Goal: Information Seeking & Learning: Learn about a topic

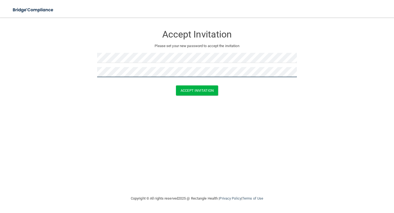
click at [176, 85] on button "Accept Invitation" at bounding box center [197, 90] width 42 height 10
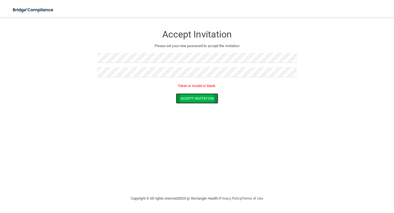
click at [192, 96] on button "Accept Invitation" at bounding box center [197, 98] width 42 height 10
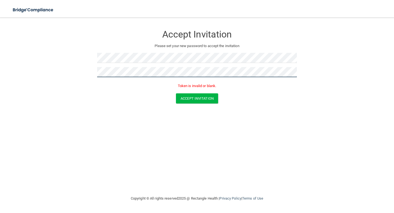
click at [45, 72] on form "Accept Invitation Please set your new password to accept the invitation Token i…" at bounding box center [197, 66] width 372 height 87
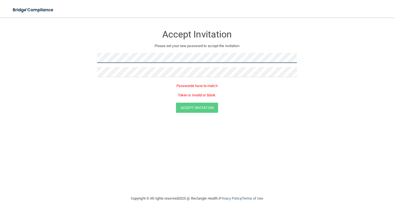
click at [46, 55] on form "Accept Invitation Please set your new password to accept the invitation Passwor…" at bounding box center [197, 71] width 372 height 96
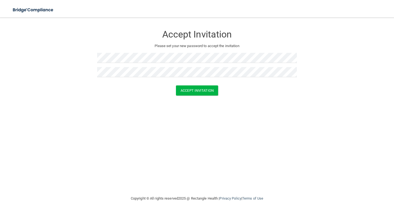
click at [170, 139] on div "Accept Invitation Please set your new password to accept the invitation Accept …" at bounding box center [197, 106] width 372 height 167
click at [199, 89] on button "Accept Invitation" at bounding box center [197, 90] width 42 height 10
click at [199, 102] on button "Accept Invitation" at bounding box center [197, 98] width 42 height 10
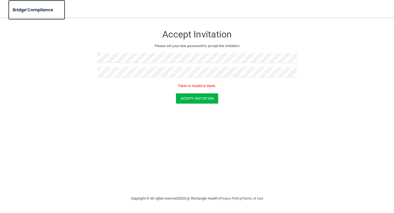
click at [27, 12] on img at bounding box center [33, 9] width 50 height 11
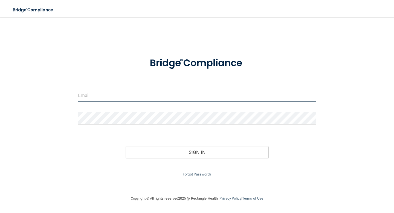
click at [183, 96] on input "email" at bounding box center [197, 95] width 238 height 12
click at [133, 96] on input "email" at bounding box center [197, 95] width 238 height 12
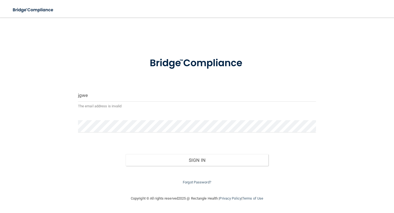
type input "[EMAIL_ADDRESS][DOMAIN_NAME]"
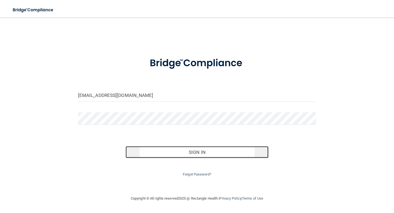
click at [152, 154] on button "Sign In" at bounding box center [197, 152] width 143 height 12
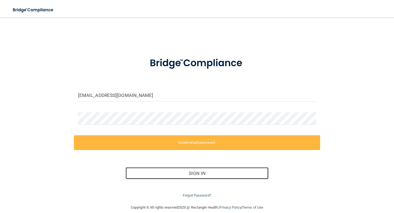
scroll to position [8, 0]
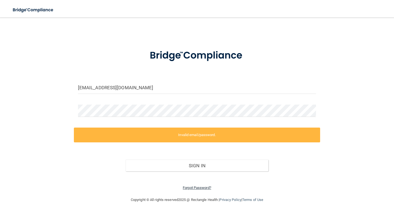
click at [193, 187] on link "Forgot Password?" at bounding box center [197, 188] width 28 height 4
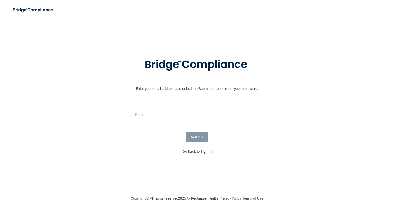
click at [169, 122] on div at bounding box center [197, 117] width 132 height 16
click at [159, 111] on input "email" at bounding box center [197, 115] width 124 height 12
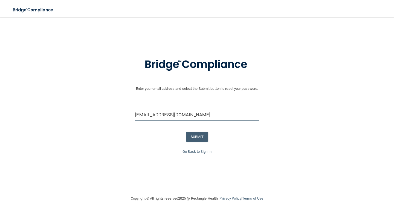
type input "[EMAIL_ADDRESS][DOMAIN_NAME]"
click at [234, 89] on p "Enter your email address and select the Submit button to reset your password." at bounding box center [197, 71] width 397 height 42
click at [199, 134] on button "SUBMIT" at bounding box center [197, 137] width 22 height 10
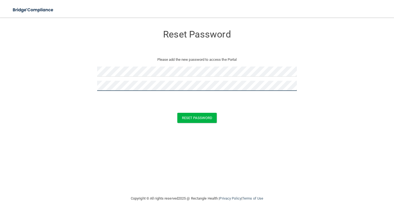
click at [177, 113] on button "Reset Password" at bounding box center [196, 118] width 39 height 10
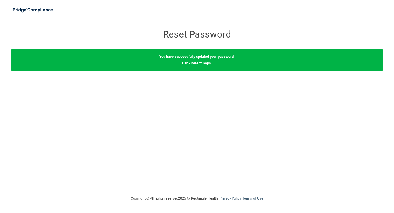
click at [196, 63] on link "Click here to login" at bounding box center [196, 63] width 28 height 4
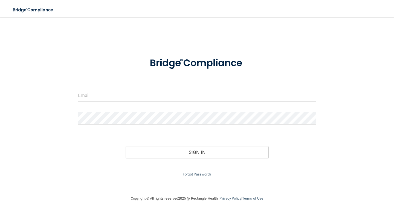
click at [181, 94] on input "email" at bounding box center [197, 95] width 238 height 12
click at [150, 98] on input "email" at bounding box center [197, 95] width 238 height 12
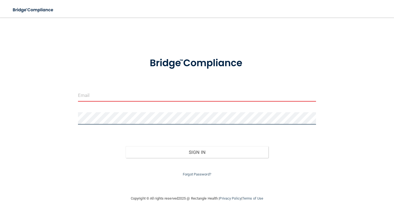
click at [47, 120] on div "Invalid email/password. You don't have permission to access that page. Sign In …" at bounding box center [197, 106] width 372 height 167
click at [84, 95] on input "email" at bounding box center [197, 95] width 238 height 12
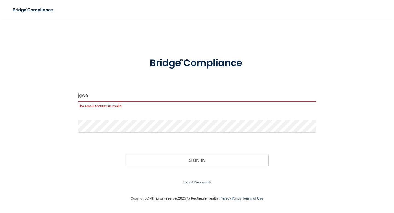
type input "[EMAIL_ADDRESS][DOMAIN_NAME]"
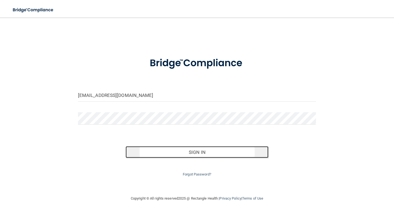
click at [160, 152] on button "Sign In" at bounding box center [197, 152] width 143 height 12
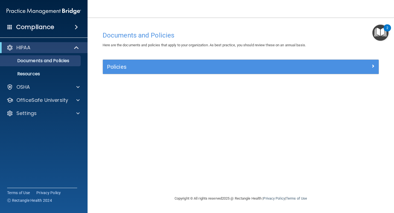
click at [165, 74] on div "Policies" at bounding box center [241, 67] width 276 height 14
click at [124, 76] on div "Policies Select All (Unselect 0) Unselect All Print Selected (0) Acceptable Use…" at bounding box center [241, 69] width 285 height 21
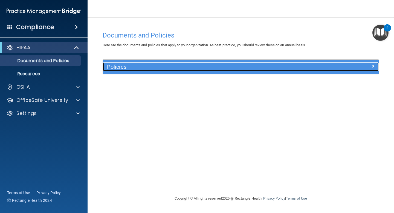
click at [116, 69] on h5 "Policies" at bounding box center [206, 67] width 199 height 6
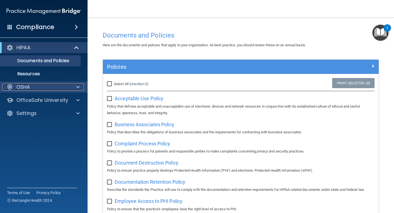
click at [46, 87] on div "OSHA" at bounding box center [36, 87] width 68 height 7
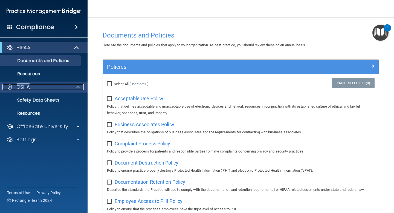
click at [51, 88] on div "OSHA" at bounding box center [36, 87] width 68 height 7
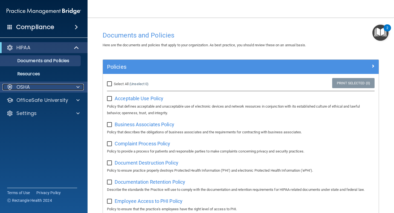
click at [51, 88] on div "OSHA" at bounding box center [36, 87] width 68 height 7
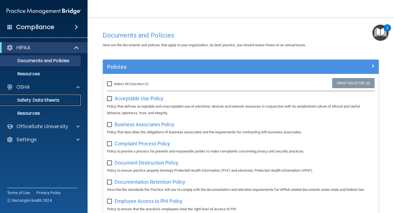
click at [44, 102] on p "Safety Data Sheets" at bounding box center [41, 100] width 75 height 5
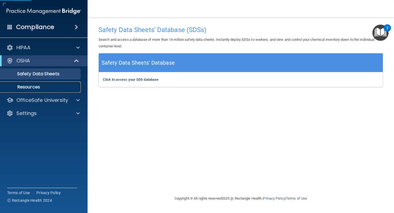
click at [43, 90] on link "Resources" at bounding box center [38, 87] width 86 height 11
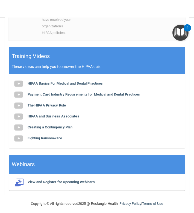
scroll to position [268, 0]
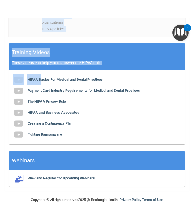
drag, startPoint x: 42, startPoint y: 80, endPoint x: -59, endPoint y: 79, distance: 101.1
click at [0, 79] on html "Compliance HIPAA Documents and Policies Report an Incident Business Associates …" at bounding box center [97, 106] width 194 height 213
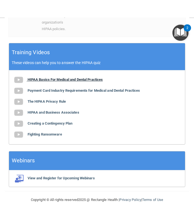
click at [61, 79] on b "HIPAA Basics For Medical and Dental Practices" at bounding box center [66, 80] width 76 height 4
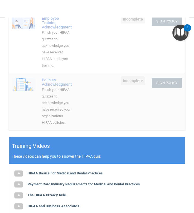
scroll to position [98, 0]
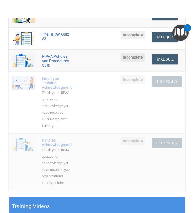
click at [185, 29] on div "2" at bounding box center [187, 27] width 7 height 7
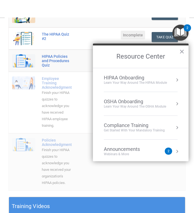
click at [98, 11] on nav "Toggle navigation Jillian Webb jgwe228@uky.edu Manage My Enterprise Dr. Diana T…" at bounding box center [97, 9] width 196 height 18
click at [86, 21] on td "The HIPAA Quiz" at bounding box center [69, 16] width 61 height 22
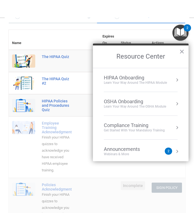
scroll to position [9, 0]
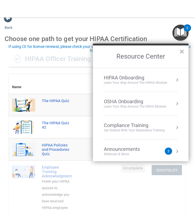
click at [181, 55] on button "×" at bounding box center [182, 51] width 5 height 9
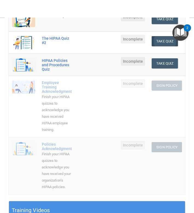
scroll to position [75, 0]
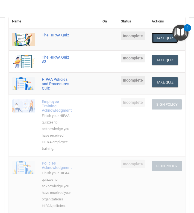
click at [168, 43] on button "Take Quiz" at bounding box center [165, 38] width 26 height 10
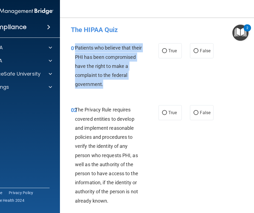
drag, startPoint x: 76, startPoint y: 48, endPoint x: 109, endPoint y: 83, distance: 48.2
click at [109, 83] on div "Patients who believe that their PHI has been compromised have the right to make…" at bounding box center [111, 65] width 72 height 45
copy span "Patients who believe that their PHI has been compromised have the right to make…"
click at [165, 53] on input "True" at bounding box center [164, 51] width 5 height 4
radio input "true"
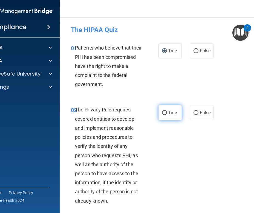
click at [167, 110] on label "True" at bounding box center [170, 112] width 23 height 15
click at [167, 111] on input "True" at bounding box center [164, 113] width 5 height 4
radio input "true"
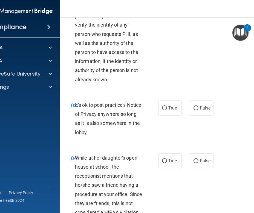
scroll to position [91, 0]
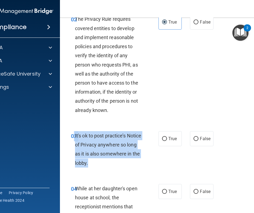
drag, startPoint x: 74, startPoint y: 134, endPoint x: 101, endPoint y: 170, distance: 44.5
click at [101, 170] on div "03 It's ok to post practice’s Notice of Privacy anywhere so long as it is also …" at bounding box center [115, 150] width 104 height 39
copy div "3 It's ok to post practice’s Notice of Privacy anywhere so long as it is also s…"
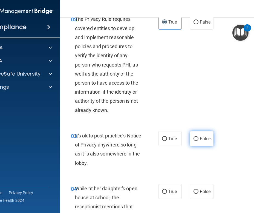
click at [202, 137] on span "False" at bounding box center [205, 138] width 11 height 5
click at [199, 137] on input "False" at bounding box center [196, 139] width 5 height 4
radio input "true"
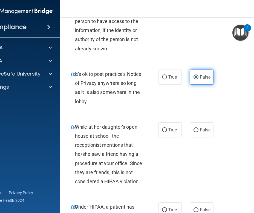
scroll to position [152, 0]
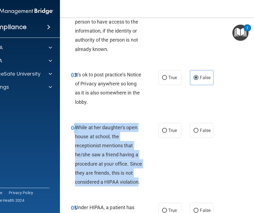
drag, startPoint x: 75, startPoint y: 126, endPoint x: 139, endPoint y: 185, distance: 87.4
click at [139, 185] on div "04 While at her daughter's open house at school, the receptionist mentions that…" at bounding box center [115, 156] width 104 height 67
copy div "4 While at her daughter's open house at school, the receptionist mentions that …"
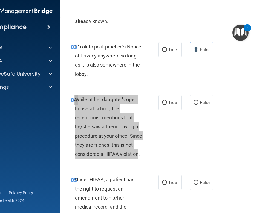
scroll to position [179, 0]
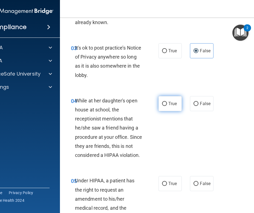
click at [172, 104] on span "True" at bounding box center [172, 103] width 8 height 5
click at [167, 104] on input "True" at bounding box center [164, 104] width 5 height 4
radio input "true"
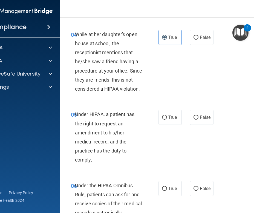
scroll to position [244, 0]
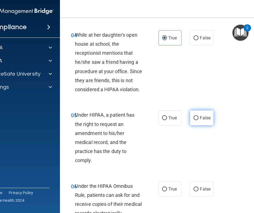
click at [197, 119] on input "False" at bounding box center [196, 118] width 5 height 4
radio input "true"
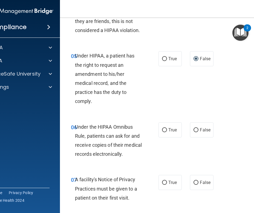
scroll to position [312, 0]
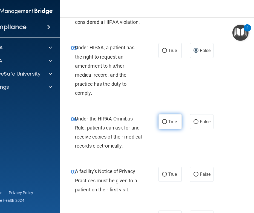
click at [167, 121] on label "True" at bounding box center [170, 121] width 23 height 15
click at [167, 121] on input "True" at bounding box center [164, 122] width 5 height 4
radio input "true"
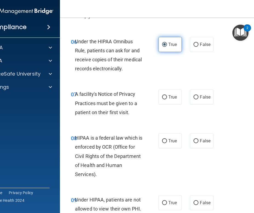
scroll to position [388, 0]
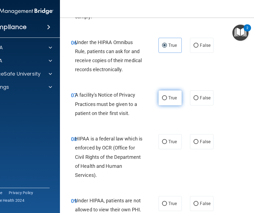
click at [160, 96] on label "True" at bounding box center [170, 97] width 23 height 15
click at [162, 96] on input "True" at bounding box center [164, 98] width 5 height 4
radio input "true"
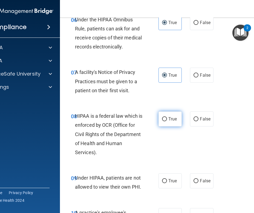
click at [172, 114] on label "True" at bounding box center [170, 118] width 23 height 15
click at [167, 117] on input "True" at bounding box center [164, 119] width 5 height 4
radio input "true"
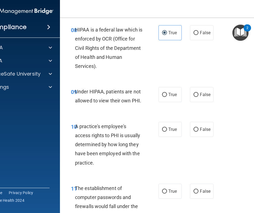
scroll to position [497, 0]
click at [203, 93] on span "False" at bounding box center [205, 94] width 11 height 5
click at [199, 93] on input "False" at bounding box center [196, 95] width 5 height 4
radio input "true"
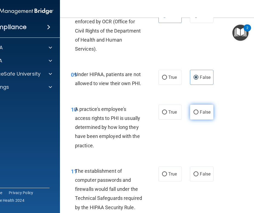
scroll to position [530, 0]
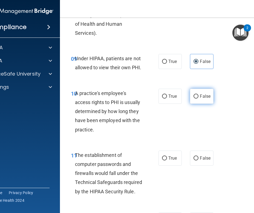
click at [200, 96] on label "False" at bounding box center [201, 96] width 23 height 15
click at [199, 96] on input "False" at bounding box center [196, 96] width 5 height 4
radio input "true"
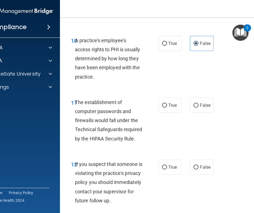
scroll to position [583, 0]
click at [166, 104] on input "True" at bounding box center [164, 106] width 5 height 4
radio input "true"
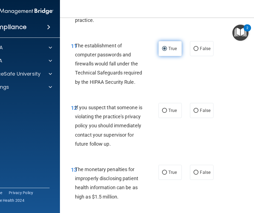
scroll to position [640, 0]
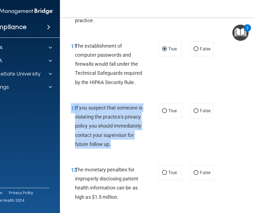
drag, startPoint x: 82, startPoint y: 152, endPoint x: 69, endPoint y: 112, distance: 41.6
click at [69, 112] on div "12 If you suspect that someone is violating the practice's privacy policy you s…" at bounding box center [115, 127] width 104 height 48
copy div "12 If you suspect that someone is violating the practice's privacy policy you s…"
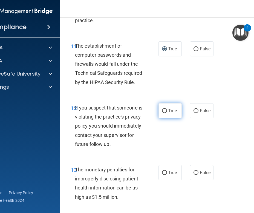
click at [171, 113] on span "True" at bounding box center [172, 110] width 8 height 5
click at [167, 113] on input "True" at bounding box center [164, 111] width 5 height 4
radio input "true"
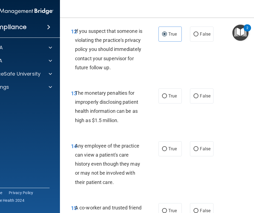
scroll to position [716, 0]
click at [168, 104] on label "True" at bounding box center [170, 96] width 23 height 15
click at [167, 99] on input "True" at bounding box center [164, 96] width 5 height 4
radio input "true"
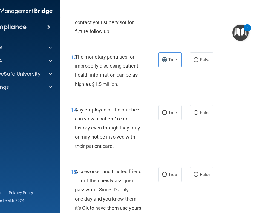
scroll to position [752, 0]
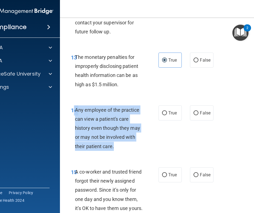
drag, startPoint x: 117, startPoint y: 156, endPoint x: 74, endPoint y: 122, distance: 54.5
click at [74, 122] on div "14 Any employee of the practice can view a patient's care history even though t…" at bounding box center [115, 129] width 104 height 48
copy div "4 Any employee of the practice can view a patient's care history even though th…"
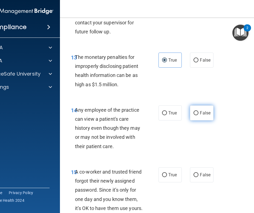
click at [202, 116] on span "False" at bounding box center [205, 112] width 11 height 5
click at [199, 115] on input "False" at bounding box center [196, 113] width 5 height 4
radio input "true"
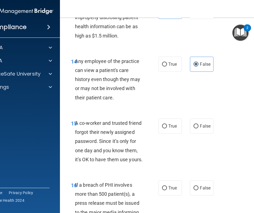
scroll to position [807, 0]
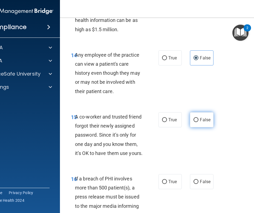
click at [198, 127] on label "False" at bounding box center [201, 119] width 23 height 15
click at [198, 122] on input "False" at bounding box center [196, 120] width 5 height 4
radio input "true"
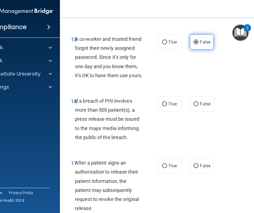
scroll to position [884, 0]
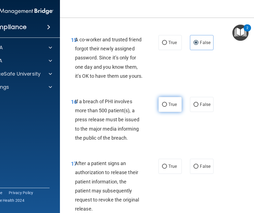
click at [170, 107] on span "True" at bounding box center [172, 104] width 8 height 5
click at [167, 107] on input "True" at bounding box center [164, 105] width 5 height 4
radio input "true"
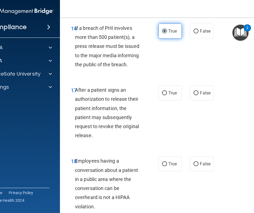
scroll to position [957, 0]
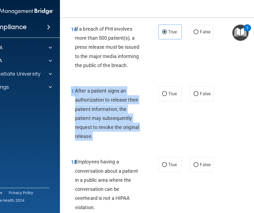
drag, startPoint x: 100, startPoint y: 157, endPoint x: 72, endPoint y: 106, distance: 58.5
click at [72, 105] on div "17 After a patient signs an authorization to release their patient information,…" at bounding box center [115, 114] width 104 height 57
copy div "17 After a patient signs an authorization to release their patient information,…"
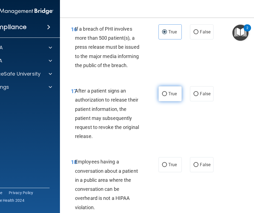
click at [172, 96] on span "True" at bounding box center [172, 93] width 8 height 5
click at [167, 96] on input "True" at bounding box center [164, 94] width 5 height 4
radio input "true"
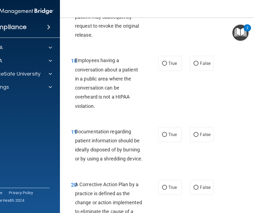
scroll to position [1058, 0]
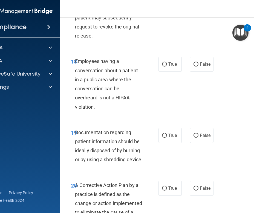
click at [97, 89] on span "Employees having a conversation about a patient in a public area where the conv…" at bounding box center [106, 83] width 63 height 51
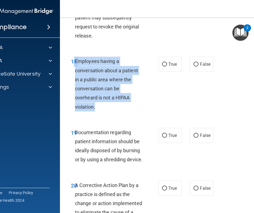
drag, startPoint x: 74, startPoint y: 79, endPoint x: 101, endPoint y: 124, distance: 52.2
click at [101, 114] on div "18 Employees having a conversation about a patient in a public area where the c…" at bounding box center [115, 85] width 104 height 57
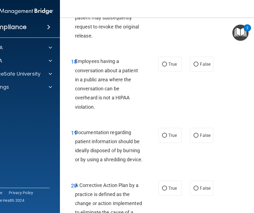
click at [102, 111] on div "Employees having a conversation about a patient in a public area where the conv…" at bounding box center [111, 84] width 72 height 55
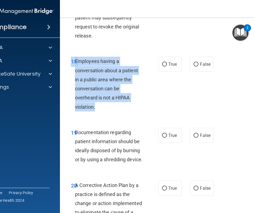
drag, startPoint x: 105, startPoint y: 128, endPoint x: 71, endPoint y: 85, distance: 55.4
click at [71, 85] on div "18 Employees having a conversation about a patient in a public area where the c…" at bounding box center [115, 85] width 104 height 57
copy div "Employees having a conversation about a patient in a public area where the conv…"
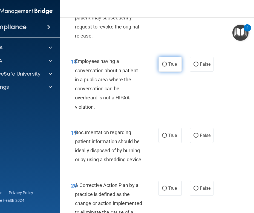
click at [172, 67] on span "True" at bounding box center [172, 64] width 8 height 5
click at [167, 67] on input "True" at bounding box center [164, 64] width 5 height 4
radio input "true"
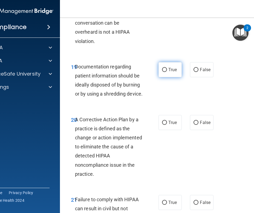
scroll to position [1122, 0]
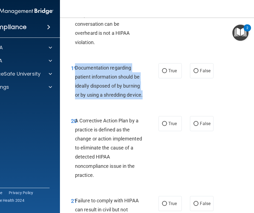
drag, startPoint x: 94, startPoint y: 124, endPoint x: 76, endPoint y: 90, distance: 38.7
click at [76, 90] on div "Documentation regarding patient information should be ideally disposed of by bu…" at bounding box center [111, 81] width 72 height 36
copy span "Documentation regarding patient information should be ideally disposed of by bu…"
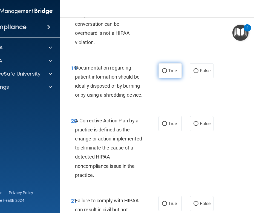
click at [169, 73] on span "True" at bounding box center [172, 70] width 8 height 5
click at [167, 73] on input "True" at bounding box center [164, 71] width 5 height 4
radio input "true"
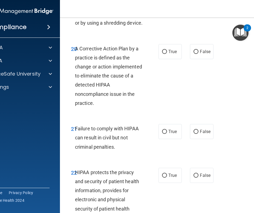
scroll to position [1193, 0]
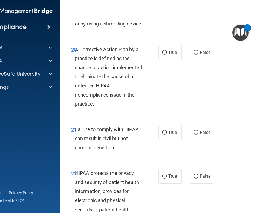
click at [79, 72] on div "A Corrective Action Plan by a practice is defined as the change or action imple…" at bounding box center [111, 77] width 72 height 64
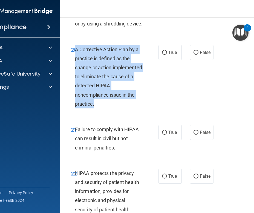
drag, startPoint x: 76, startPoint y: 76, endPoint x: 101, endPoint y: 131, distance: 60.8
click at [101, 109] on div "A Corrective Action Plan by a practice is defined as the change or action imple…" at bounding box center [111, 77] width 72 height 64
copy span "A Corrective Action Plan by a practice is defined as the change or action imple…"
click at [168, 60] on label "True" at bounding box center [170, 52] width 23 height 15
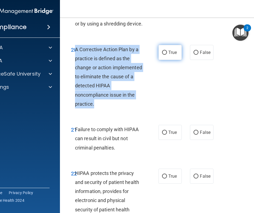
click at [167, 55] on input "True" at bounding box center [164, 53] width 5 height 4
radio input "true"
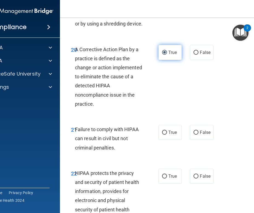
click at [168, 60] on label "True" at bounding box center [170, 52] width 23 height 15
click at [167, 55] on input "True" at bounding box center [164, 53] width 5 height 4
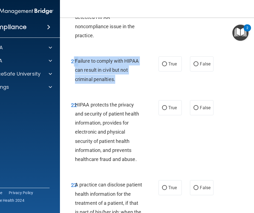
drag, startPoint x: 122, startPoint y: 112, endPoint x: 74, endPoint y: 90, distance: 51.7
click at [74, 87] on div "21 Failure to comply with HIPAA can result in civil but not criminal penalties." at bounding box center [115, 71] width 104 height 30
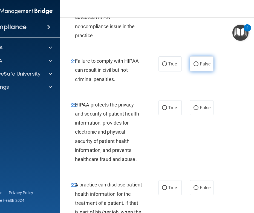
click at [199, 71] on label "False" at bounding box center [201, 63] width 23 height 15
click at [199, 66] on input "False" at bounding box center [196, 64] width 5 height 4
radio input "true"
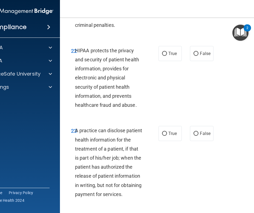
scroll to position [1316, 0]
drag, startPoint x: 75, startPoint y: 78, endPoint x: 137, endPoint y: 141, distance: 87.5
click at [137, 119] on div "22 HIPAA protects the privacy and security of patient health information, provi…" at bounding box center [171, 79] width 208 height 80
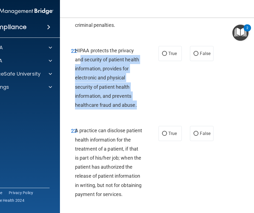
drag, startPoint x: 139, startPoint y: 134, endPoint x: 81, endPoint y: 86, distance: 75.3
click at [81, 86] on div "HIPAA protects the privacy and security of patient health information, provides…" at bounding box center [111, 78] width 72 height 64
drag, startPoint x: 76, startPoint y: 76, endPoint x: 143, endPoint y: 130, distance: 85.6
click at [143, 110] on div "HIPAA protects the privacy and security of patient health information, provides…" at bounding box center [111, 78] width 72 height 64
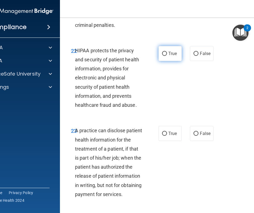
click at [171, 56] on span "True" at bounding box center [172, 53] width 8 height 5
click at [167, 56] on input "True" at bounding box center [164, 54] width 5 height 4
radio input "true"
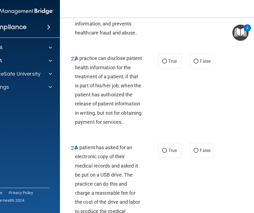
scroll to position [1388, 0]
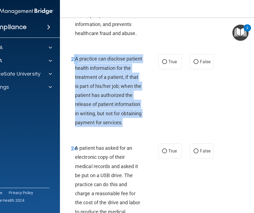
drag, startPoint x: 103, startPoint y: 160, endPoint x: 73, endPoint y: 90, distance: 76.9
click at [73, 90] on div "23 A practice can disclose patient health information for the treatment of a pa…" at bounding box center [115, 92] width 104 height 76
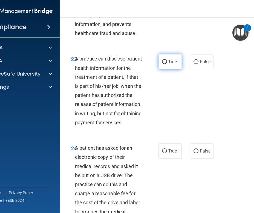
click at [173, 64] on span "True" at bounding box center [172, 61] width 8 height 5
click at [167, 64] on input "True" at bounding box center [164, 62] width 5 height 4
radio input "true"
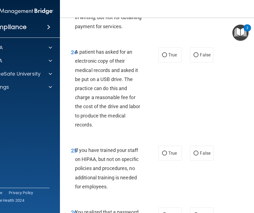
scroll to position [1490, 0]
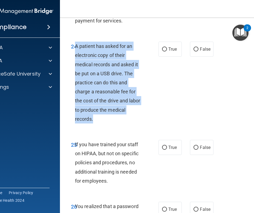
drag, startPoint x: 99, startPoint y: 154, endPoint x: 76, endPoint y: 83, distance: 74.3
click at [76, 83] on div "A patient has asked for an electronic copy of their medical records and asked i…" at bounding box center [111, 83] width 72 height 82
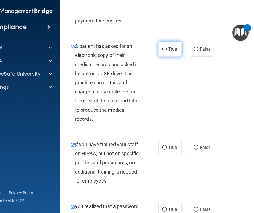
click at [175, 52] on span "True" at bounding box center [172, 49] width 8 height 5
click at [167, 51] on input "True" at bounding box center [164, 49] width 5 height 4
radio input "true"
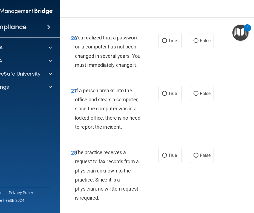
scroll to position [1659, 0]
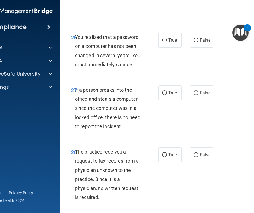
click at [106, 67] on span "You realized that a password on a computer has not been changed in several year…" at bounding box center [107, 50] width 65 height 33
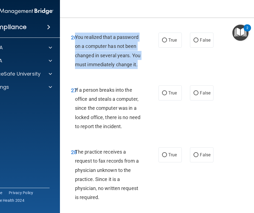
drag, startPoint x: 75, startPoint y: 73, endPoint x: 139, endPoint y: 104, distance: 71.4
click at [139, 69] on div "You realized that a password on a computer has not been changed in several year…" at bounding box center [111, 51] width 72 height 36
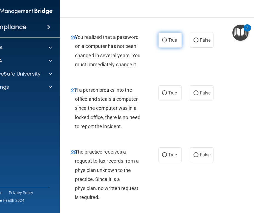
click at [171, 43] on span "True" at bounding box center [172, 40] width 8 height 5
click at [167, 42] on input "True" at bounding box center [164, 40] width 5 height 4
radio input "true"
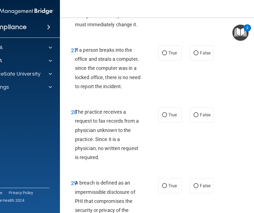
scroll to position [1703, 0]
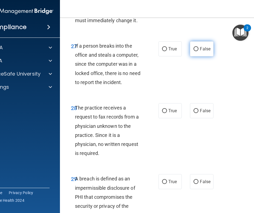
click at [201, 51] on span "False" at bounding box center [205, 48] width 11 height 5
click at [199, 51] on input "False" at bounding box center [196, 49] width 5 height 4
radio input "true"
click at [108, 23] on span "You realized that a password on a computer has not been changed in several year…" at bounding box center [107, 6] width 65 height 33
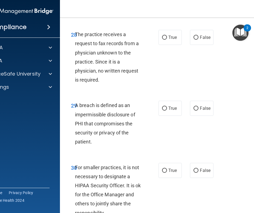
scroll to position [1776, 0]
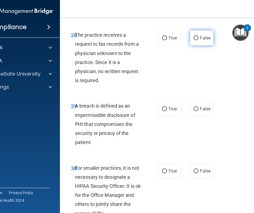
click at [198, 40] on input "False" at bounding box center [196, 38] width 5 height 4
radio input "true"
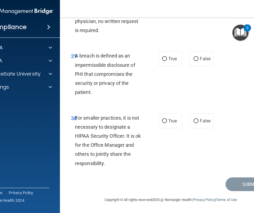
scroll to position [1847, 0]
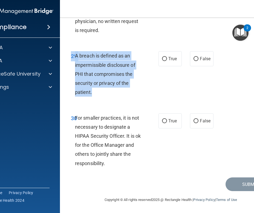
drag, startPoint x: 93, startPoint y: 107, endPoint x: 74, endPoint y: 61, distance: 49.6
click at [74, 61] on div "29 A breach is defined as an impermissible disclosure of PHI that compromises t…" at bounding box center [171, 75] width 208 height 62
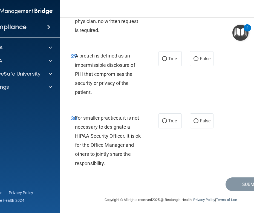
click at [93, 33] on span "The practice receives a request to fax records from a physician unknown to the …" at bounding box center [107, 7] width 64 height 51
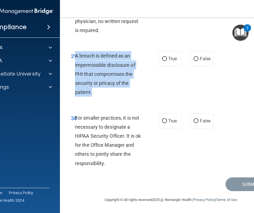
drag, startPoint x: 96, startPoint y: 125, endPoint x: 75, endPoint y: 88, distance: 42.8
click at [75, 88] on div "A breach is defined as an impermissible disclosure of PHI that compromises the …" at bounding box center [111, 73] width 72 height 45
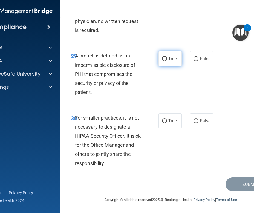
click at [172, 61] on span "True" at bounding box center [172, 58] width 8 height 5
click at [167, 61] on input "True" at bounding box center [164, 59] width 5 height 4
radio input "true"
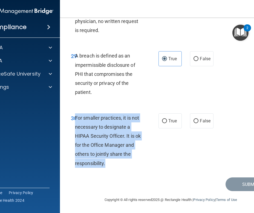
drag, startPoint x: 110, startPoint y: 167, endPoint x: 76, endPoint y: 120, distance: 57.9
click at [76, 120] on div "For smaller practices, it is not necessary to designate a HIPAA Security Office…" at bounding box center [111, 140] width 72 height 55
click at [169, 121] on span "True" at bounding box center [172, 120] width 8 height 5
click at [167, 121] on input "True" at bounding box center [164, 121] width 5 height 4
radio input "true"
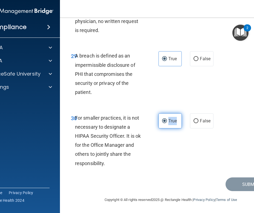
click at [169, 121] on span "True" at bounding box center [172, 120] width 8 height 5
click at [167, 121] on input "True" at bounding box center [164, 121] width 5 height 4
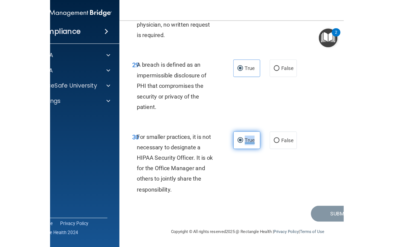
scroll to position [1861, 0]
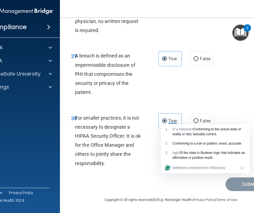
click at [237, 89] on div "29 A breach is defined as an impermissible disclosure of PHI that compromises t…" at bounding box center [171, 75] width 208 height 62
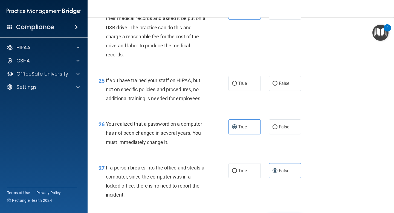
scroll to position [1188, 0]
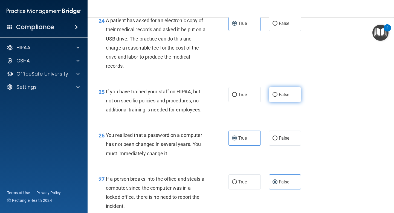
click at [276, 97] on input "False" at bounding box center [275, 95] width 5 height 4
radio input "true"
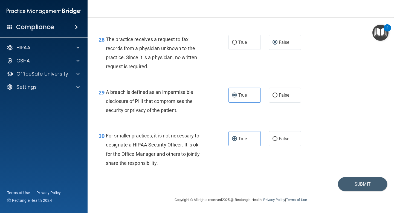
scroll to position [1390, 0]
click at [351, 187] on button "Submit" at bounding box center [362, 184] width 49 height 14
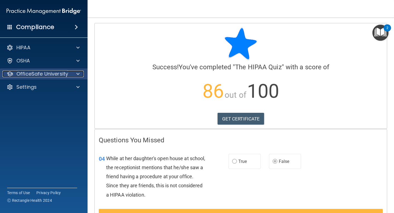
click at [69, 73] on div "OfficeSafe University" at bounding box center [36, 74] width 68 height 7
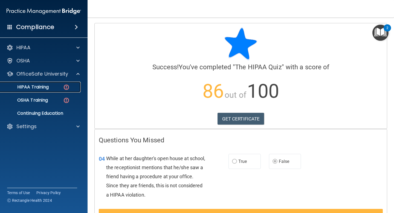
click at [53, 87] on div "HIPAA Training" at bounding box center [41, 86] width 75 height 5
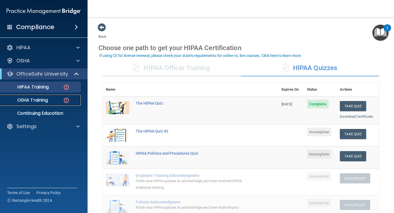
click at [49, 102] on div "OSHA Training" at bounding box center [41, 100] width 75 height 5
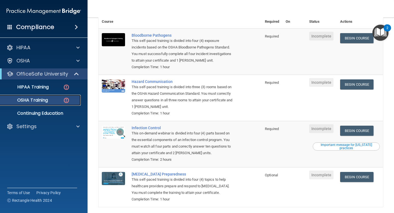
scroll to position [53, 0]
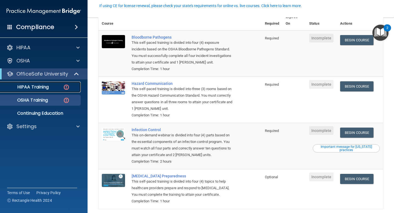
click at [51, 87] on div "HIPAA Training" at bounding box center [41, 86] width 75 height 5
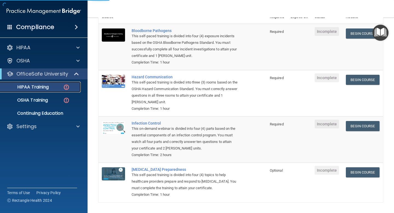
scroll to position [46, 0]
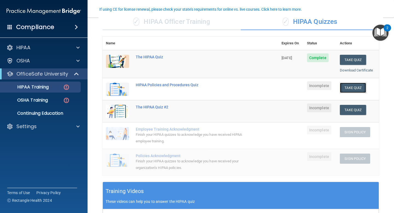
click at [351, 89] on button "Take Quiz" at bounding box center [353, 88] width 26 height 10
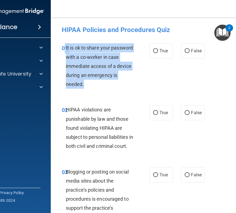
drag, startPoint x: 88, startPoint y: 84, endPoint x: 65, endPoint y: 53, distance: 39.0
click at [65, 53] on div "01 It is ok to share your password with a co-worker in case immediate access of…" at bounding box center [105, 67] width 104 height 48
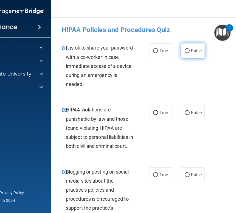
click at [195, 52] on span "False" at bounding box center [196, 50] width 11 height 5
click at [189, 52] on input "False" at bounding box center [186, 51] width 5 height 4
radio input "true"
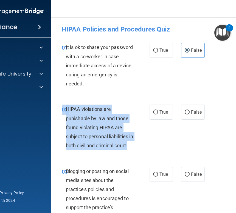
drag, startPoint x: 86, startPoint y: 154, endPoint x: 62, endPoint y: 114, distance: 46.9
click at [62, 114] on div "02 HIPAA violations are punishable by law and those found violating HIPAA are s…" at bounding box center [105, 129] width 104 height 48
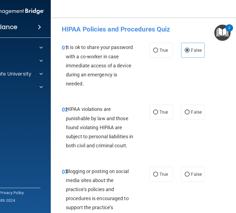
click at [84, 150] on div "HIPAA violations are punishable by law and those found violating HIPAA are subj…" at bounding box center [102, 127] width 72 height 45
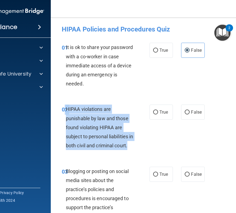
drag, startPoint x: 81, startPoint y: 156, endPoint x: 64, endPoint y: 114, distance: 45.0
click at [64, 114] on div "02 HIPAA violations are punishable by law and those found violating HIPAA are s…" at bounding box center [105, 129] width 104 height 48
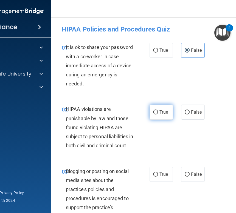
click at [160, 117] on label "True" at bounding box center [160, 112] width 23 height 15
click at [158, 114] on input "True" at bounding box center [155, 112] width 5 height 4
radio input "true"
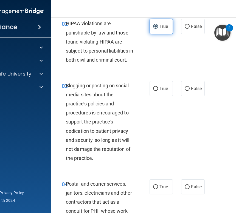
scroll to position [85, 0]
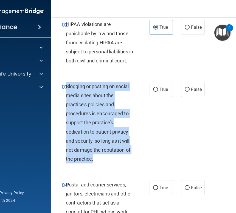
drag, startPoint x: 95, startPoint y: 168, endPoint x: 66, endPoint y: 95, distance: 78.5
click at [66, 95] on div "Blogging or posting on social media sites about the practice’s policies and pro…" at bounding box center [102, 123] width 72 height 82
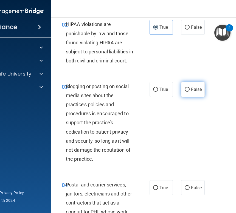
click at [195, 92] on span "False" at bounding box center [196, 89] width 11 height 5
click at [189, 92] on input "False" at bounding box center [186, 90] width 5 height 4
radio input "true"
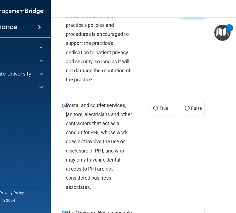
scroll to position [165, 0]
click at [103, 192] on div "Postal and courier services, janitors, electricians and other contractors that …" at bounding box center [102, 146] width 72 height 91
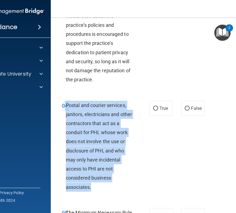
drag, startPoint x: 96, startPoint y: 197, endPoint x: 65, endPoint y: 118, distance: 85.2
click at [65, 117] on div "04 Postal and courier services, janitors, electricians and other contractors th…" at bounding box center [105, 148] width 104 height 94
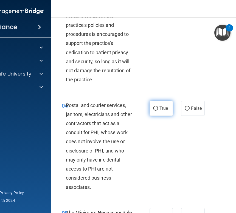
click at [159, 111] on span "True" at bounding box center [163, 108] width 8 height 5
click at [158, 111] on input "True" at bounding box center [155, 109] width 5 height 4
radio input "true"
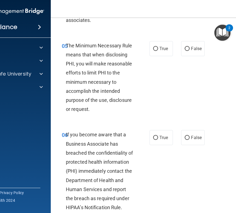
scroll to position [328, 0]
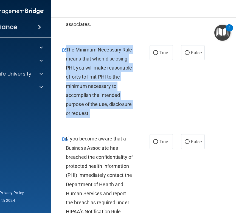
drag, startPoint x: 66, startPoint y: 59, endPoint x: 91, endPoint y: 119, distance: 64.8
click at [92, 118] on div "The Minimum Necessary Rule means that when disclosing PHI, you will make reason…" at bounding box center [102, 81] width 72 height 73
click at [160, 55] on span "True" at bounding box center [163, 52] width 8 height 5
click at [158, 55] on input "True" at bounding box center [155, 53] width 5 height 4
radio input "true"
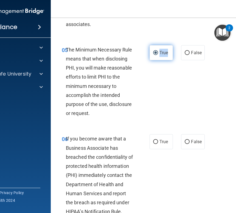
click at [160, 55] on span "True" at bounding box center [163, 52] width 8 height 5
click at [158, 55] on input "True" at bounding box center [155, 53] width 5 height 4
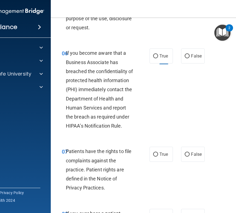
scroll to position [413, 0]
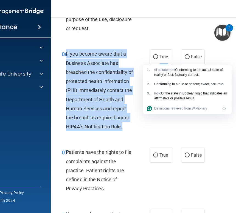
drag, startPoint x: 123, startPoint y: 136, endPoint x: 66, endPoint y: 66, distance: 90.6
click at [66, 66] on div "If you become aware that a Business Associate has breached the confidentiality …" at bounding box center [102, 90] width 72 height 82
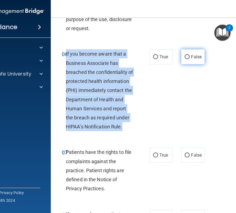
click at [193, 59] on span "False" at bounding box center [196, 56] width 11 height 5
click at [189, 59] on input "False" at bounding box center [186, 57] width 5 height 4
radio input "true"
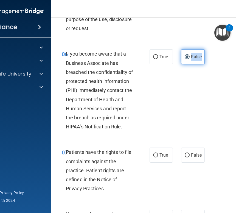
click at [193, 59] on span "False" at bounding box center [196, 56] width 11 height 5
click at [189, 59] on input "False" at bounding box center [186, 57] width 5 height 4
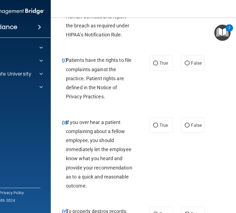
scroll to position [504, 0]
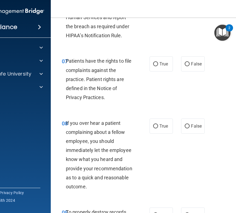
click at [131, 43] on div "06 If you become aware that a Business Associate has breached the confidentiali…" at bounding box center [105, 0] width 104 height 85
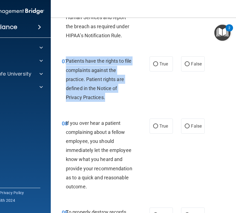
drag, startPoint x: 106, startPoint y: 107, endPoint x: 67, endPoint y: 71, distance: 53.3
click at [67, 71] on div "Patients have the rights to file complaints against the practice. Patient right…" at bounding box center [102, 78] width 72 height 45
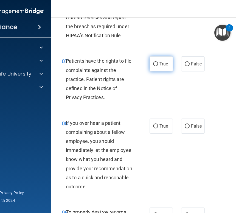
click at [161, 71] on label "True" at bounding box center [160, 63] width 23 height 15
click at [158, 66] on input "True" at bounding box center [155, 64] width 5 height 4
radio input "true"
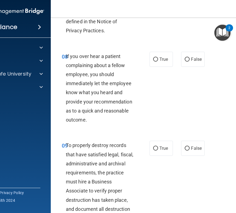
scroll to position [570, 0]
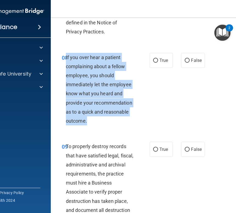
drag, startPoint x: 90, startPoint y: 130, endPoint x: 66, endPoint y: 68, distance: 66.5
click at [66, 68] on div "If you over hear a patient complaining about a fellow employee, you should imme…" at bounding box center [102, 89] width 72 height 73
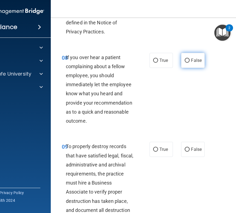
click at [195, 63] on span "False" at bounding box center [196, 60] width 11 height 5
click at [189, 63] on input "False" at bounding box center [186, 61] width 5 height 4
radio input "true"
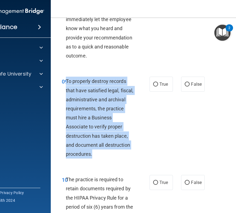
drag, startPoint x: 93, startPoint y: 164, endPoint x: 67, endPoint y: 92, distance: 76.3
click at [67, 92] on div "To properly destroy records that have satisfied legal, fiscal, administrative a…" at bounding box center [102, 118] width 72 height 82
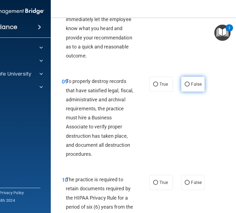
click at [190, 92] on label "False" at bounding box center [192, 84] width 23 height 15
click at [189, 87] on input "False" at bounding box center [186, 84] width 5 height 4
radio input "true"
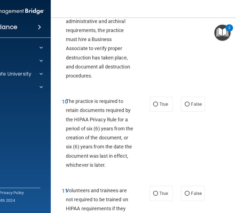
scroll to position [713, 0]
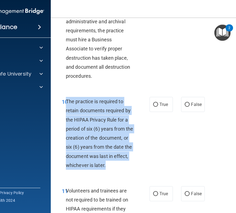
drag, startPoint x: 123, startPoint y: 173, endPoint x: 67, endPoint y: 114, distance: 82.0
click at [67, 113] on div "The practice is required to retain documents required by the HIPAA Privacy Rule…" at bounding box center [102, 133] width 72 height 73
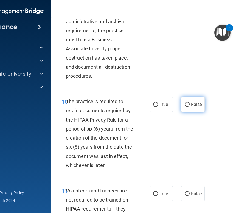
click at [198, 109] on label "False" at bounding box center [192, 104] width 23 height 15
click at [189, 107] on input "False" at bounding box center [186, 105] width 5 height 4
radio input "true"
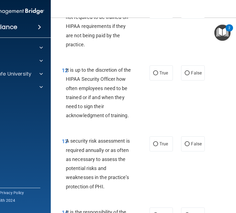
scroll to position [879, 0]
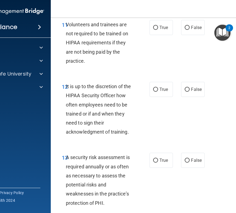
click at [87, 65] on div "Volunteers and trainees are not required to be trained on HIPAA requirements if…" at bounding box center [102, 42] width 72 height 45
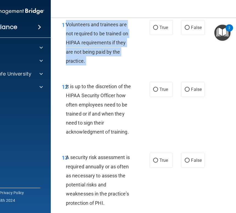
drag, startPoint x: 87, startPoint y: 71, endPoint x: 67, endPoint y: 36, distance: 40.2
click at [67, 36] on div "Volunteers and trainees are not required to be trained on HIPAA requirements if…" at bounding box center [102, 42] width 72 height 45
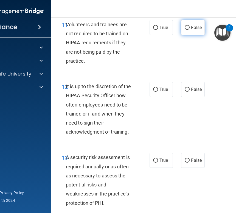
click at [197, 30] on span "False" at bounding box center [196, 27] width 11 height 5
click at [189, 30] on input "False" at bounding box center [186, 28] width 5 height 4
radio input "true"
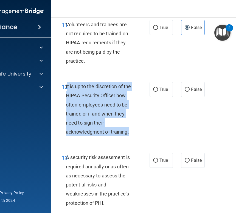
drag, startPoint x: 131, startPoint y: 141, endPoint x: 68, endPoint y: 97, distance: 76.9
click at [68, 97] on div "It is up to the discretion of the HIPAA Security Officer how often employees ne…" at bounding box center [102, 109] width 72 height 55
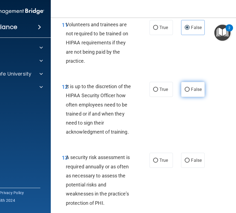
click at [196, 92] on span "False" at bounding box center [196, 89] width 11 height 5
click at [189, 92] on input "False" at bounding box center [186, 90] width 5 height 4
radio input "true"
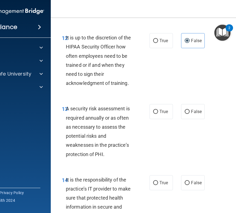
scroll to position [982, 0]
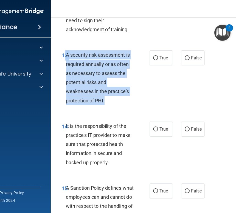
drag, startPoint x: 107, startPoint y: 110, endPoint x: 65, endPoint y: 66, distance: 60.1
click at [66, 66] on div "A security risk assessment is required annually or as often as necessary to ass…" at bounding box center [102, 77] width 72 height 55
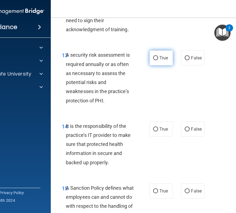
click at [164, 61] on span "True" at bounding box center [163, 57] width 8 height 5
click at [158, 60] on input "True" at bounding box center [155, 58] width 5 height 4
radio input "true"
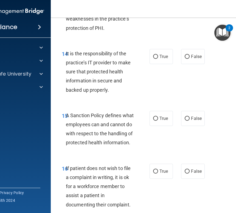
scroll to position [1054, 0]
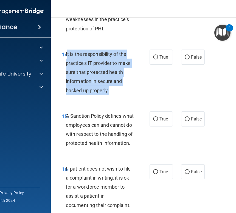
drag, startPoint x: 113, startPoint y: 98, endPoint x: 67, endPoint y: 64, distance: 58.0
click at [67, 64] on div "It is the responsibility of the practice’s IT provider to make sure that protec…" at bounding box center [102, 72] width 72 height 45
click at [160, 60] on span "True" at bounding box center [163, 57] width 8 height 5
click at [158, 59] on input "True" at bounding box center [155, 57] width 5 height 4
radio input "true"
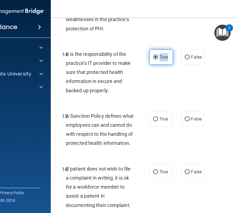
click at [160, 60] on span "True" at bounding box center [163, 57] width 8 height 5
click at [158, 59] on input "True" at bounding box center [155, 57] width 5 height 4
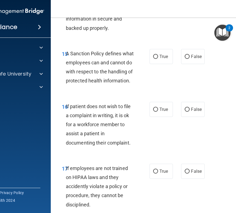
scroll to position [1116, 0]
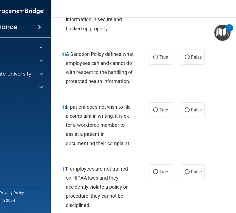
click at [102, 86] on div "A Sanction Policy defines what employees can and cannot do with respect to the …" at bounding box center [102, 68] width 72 height 36
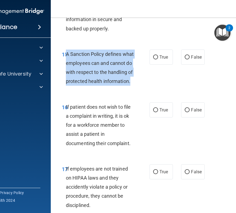
drag, startPoint x: 94, startPoint y: 102, endPoint x: 67, endPoint y: 65, distance: 46.2
click at [67, 65] on div "A Sanction Policy defines what employees can and cannot do with respect to the …" at bounding box center [102, 68] width 72 height 36
click at [157, 59] on input "True" at bounding box center [155, 57] width 5 height 4
radio input "true"
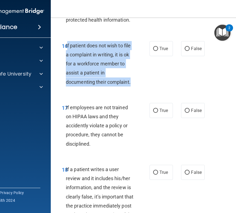
drag, startPoint x: 132, startPoint y: 101, endPoint x: 67, endPoint y: 65, distance: 74.5
click at [67, 65] on div "If patient does not wish to file a complaint in writing, it is ok for a workfor…" at bounding box center [102, 63] width 72 height 45
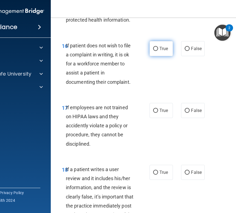
click at [156, 56] on label "True" at bounding box center [160, 48] width 23 height 15
click at [156, 51] on input "True" at bounding box center [155, 49] width 5 height 4
radio input "true"
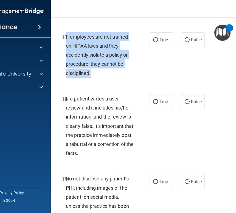
drag, startPoint x: 93, startPoint y: 93, endPoint x: 66, endPoint y: 56, distance: 45.1
click at [66, 56] on div "If employees are not trained on HIPAA laws and they accidently violate a policy…" at bounding box center [102, 54] width 72 height 45
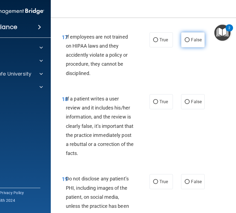
click at [189, 47] on label "False" at bounding box center [192, 39] width 23 height 15
click at [189, 42] on input "False" at bounding box center [186, 40] width 5 height 4
radio input "true"
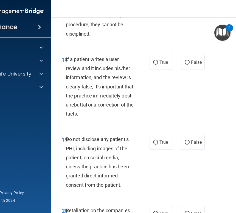
scroll to position [1300, 0]
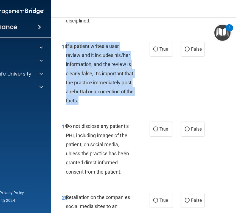
drag, startPoint x: 96, startPoint y: 118, endPoint x: 66, endPoint y: 66, distance: 59.7
click at [66, 66] on div "If a patient writes a user review and it includes his/her information, and the …" at bounding box center [102, 74] width 72 height 64
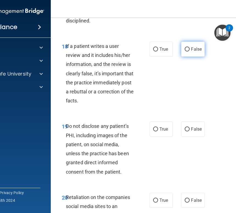
click at [193, 52] on span "False" at bounding box center [196, 49] width 11 height 5
click at [189, 51] on input "False" at bounding box center [186, 49] width 5 height 4
radio input "true"
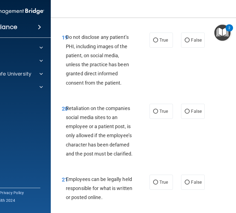
scroll to position [1403, 0]
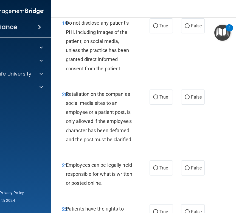
click at [124, 73] on div "Do not disclose any patient’s PHI, including images of the patient, on social m…" at bounding box center [102, 45] width 72 height 55
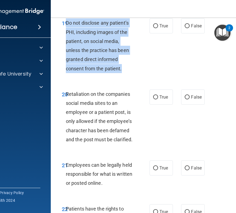
drag, startPoint x: 124, startPoint y: 87, endPoint x: 66, endPoint y: 42, distance: 73.8
click at [66, 42] on div "Do not disclose any patient’s PHI, including images of the patient, on social m…" at bounding box center [102, 45] width 72 height 55
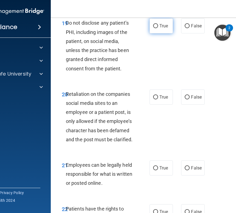
click at [163, 33] on label "True" at bounding box center [160, 25] width 23 height 15
click at [158, 28] on input "True" at bounding box center [155, 26] width 5 height 4
radio input "true"
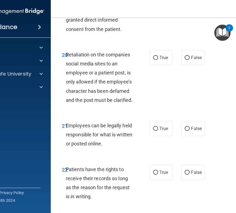
scroll to position [1445, 0]
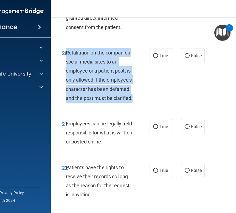
drag, startPoint x: 133, startPoint y: 115, endPoint x: 66, endPoint y: 71, distance: 79.6
click at [66, 71] on span "Retaliation on the companies social media sites to an employee or a patient pos…" at bounding box center [99, 75] width 67 height 51
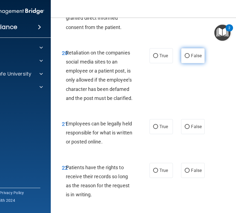
click at [198, 58] on span "False" at bounding box center [196, 55] width 11 height 5
click at [189, 58] on input "False" at bounding box center [186, 56] width 5 height 4
radio input "true"
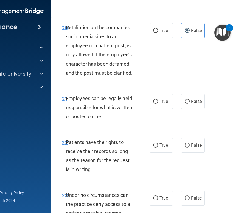
scroll to position [1489, 0]
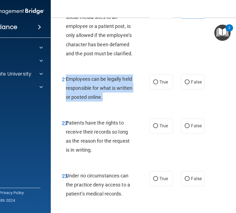
drag, startPoint x: 105, startPoint y: 117, endPoint x: 67, endPoint y: 101, distance: 41.3
click at [67, 101] on div "Employees can be legally held responsible for what is written or posted online." at bounding box center [102, 87] width 72 height 27
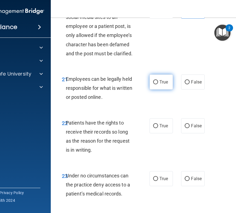
click at [162, 85] on span "True" at bounding box center [163, 81] width 8 height 5
click at [158, 84] on input "True" at bounding box center [155, 82] width 5 height 4
radio input "true"
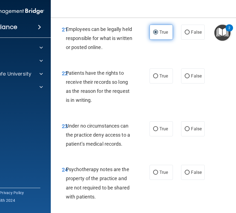
scroll to position [1539, 0]
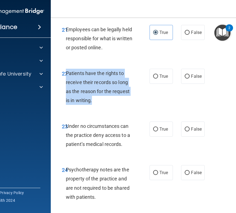
drag, startPoint x: 92, startPoint y: 119, endPoint x: 67, endPoint y: 94, distance: 36.0
click at [67, 94] on div "Patients have the rights to receive their records so long as the reason for the…" at bounding box center [102, 87] width 72 height 36
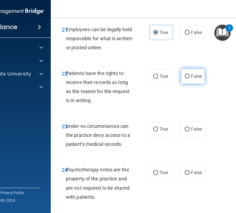
click at [197, 79] on span "False" at bounding box center [196, 76] width 11 height 5
click at [189, 79] on input "False" at bounding box center [186, 76] width 5 height 4
radio input "true"
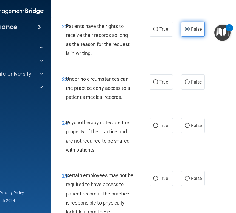
scroll to position [1598, 0]
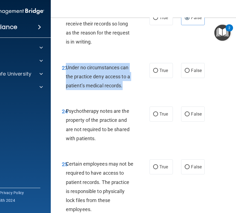
drag, startPoint x: 125, startPoint y: 104, endPoint x: 67, endPoint y: 86, distance: 61.3
click at [67, 86] on div "Under no circumstances can the practice deny access to a patient’s medical reco…" at bounding box center [102, 76] width 72 height 27
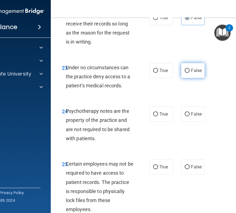
click at [192, 78] on label "False" at bounding box center [192, 70] width 23 height 15
click at [189, 73] on input "False" at bounding box center [186, 71] width 5 height 4
radio input "true"
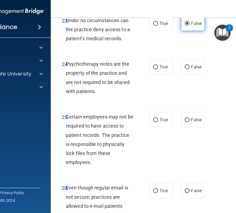
scroll to position [1654, 0]
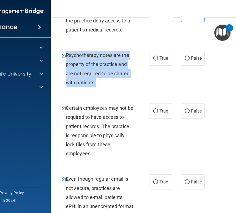
drag, startPoint x: 104, startPoint y: 100, endPoint x: 66, endPoint y: 77, distance: 44.4
click at [66, 77] on div "Psychotherapy notes are the property of the practice and are not required to be…" at bounding box center [102, 69] width 72 height 36
click at [192, 61] on span "False" at bounding box center [196, 58] width 11 height 5
click at [189, 61] on input "False" at bounding box center [186, 58] width 5 height 4
radio input "true"
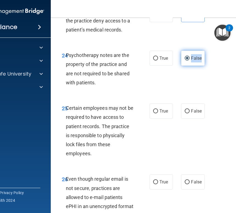
click at [192, 61] on span "False" at bounding box center [196, 58] width 11 height 5
click at [189, 61] on input "False" at bounding box center [186, 58] width 5 height 4
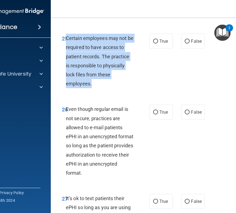
drag, startPoint x: 95, startPoint y: 102, endPoint x: 66, endPoint y: 58, distance: 52.9
click at [66, 58] on div "Certain employees may not be required to have access to patient records. The pr…" at bounding box center [102, 61] width 72 height 55
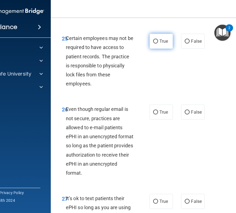
click at [157, 49] on label "True" at bounding box center [160, 41] width 23 height 15
click at [157, 44] on input "True" at bounding box center [155, 41] width 5 height 4
radio input "true"
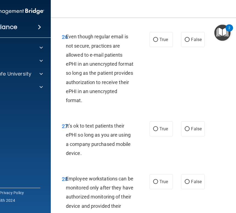
scroll to position [1813, 0]
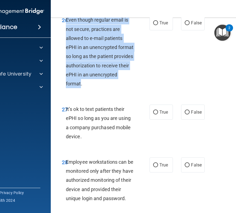
drag, startPoint x: 110, startPoint y: 103, endPoint x: 66, endPoint y: 41, distance: 75.7
click at [66, 41] on div "Even though regular email is not secure, practices are allowed to e-mail patien…" at bounding box center [102, 51] width 72 height 73
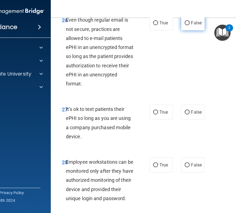
click at [197, 25] on span "False" at bounding box center [196, 22] width 11 height 5
click at [189, 25] on input "False" at bounding box center [186, 23] width 5 height 4
radio input "true"
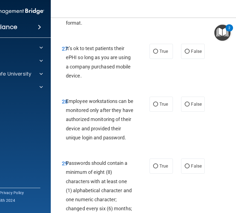
drag, startPoint x: 84, startPoint y: 94, endPoint x: 67, endPoint y: 68, distance: 31.8
click at [67, 67] on div "It’s ok to text patients their ePHI so long as you are using a company purchase…" at bounding box center [102, 62] width 72 height 36
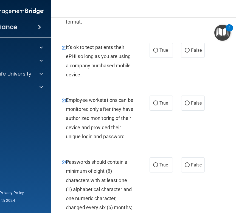
scroll to position [1873, 0]
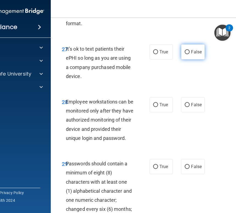
click at [197, 55] on span "False" at bounding box center [196, 51] width 11 height 5
click at [189, 54] on input "False" at bounding box center [186, 52] width 5 height 4
radio input "true"
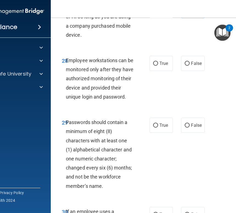
scroll to position [1911, 0]
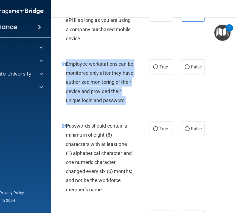
drag, startPoint x: 127, startPoint y: 119, endPoint x: 67, endPoint y: 84, distance: 69.1
click at [67, 84] on div "Employee workstations can be monitored only after they have authorized monitori…" at bounding box center [102, 81] width 72 height 45
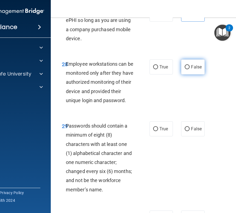
click at [194, 70] on span "False" at bounding box center [196, 66] width 11 height 5
click at [189, 69] on input "False" at bounding box center [186, 67] width 5 height 4
radio input "true"
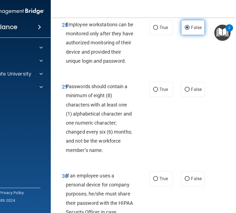
scroll to position [1950, 0]
click at [106, 164] on div "29 Passwords should contain a minimum of eight (8) characters with at least one…" at bounding box center [162, 119] width 208 height 89
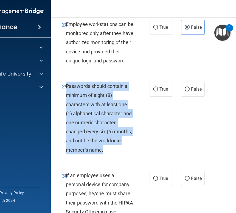
drag, startPoint x: 104, startPoint y: 170, endPoint x: 66, endPoint y: 104, distance: 76.1
click at [66, 104] on div "Passwords should contain a minimum of eight (8) characters with at least one (1…" at bounding box center [102, 118] width 72 height 73
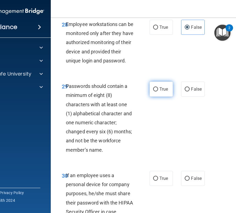
click at [164, 92] on span "True" at bounding box center [163, 89] width 8 height 5
click at [158, 91] on input "True" at bounding box center [155, 89] width 5 height 4
radio input "true"
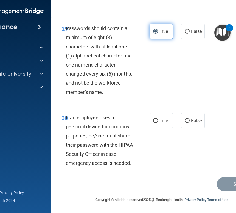
scroll to position [2026, 0]
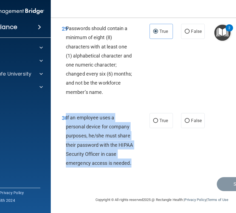
drag, startPoint x: 135, startPoint y: 165, endPoint x: 66, endPoint y: 118, distance: 83.6
click at [66, 118] on div "If an employee uses a personal device for company purposes, he/she must share t…" at bounding box center [102, 140] width 72 height 55
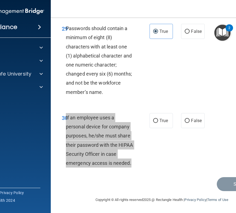
scroll to position [2027, 0]
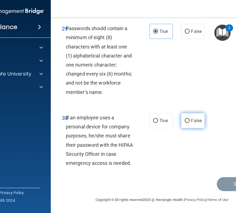
click at [194, 127] on label "False" at bounding box center [192, 120] width 23 height 15
click at [189, 123] on input "False" at bounding box center [186, 121] width 5 height 4
radio input "true"
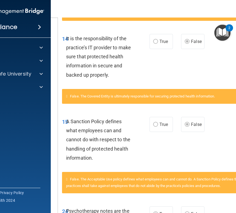
scroll to position [183, 0]
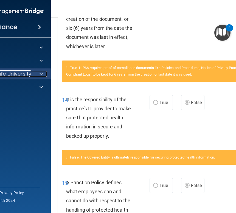
click at [34, 73] on div at bounding box center [40, 74] width 14 height 7
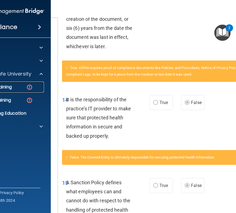
click at [18, 87] on div "HIPAA Training" at bounding box center [4, 86] width 75 height 5
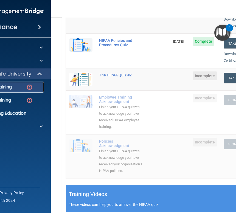
scroll to position [80, 0]
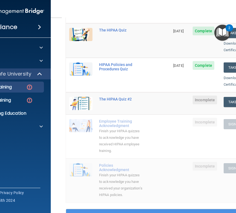
click at [48, 10] on div "Compliance HIPAA Documents and Policies Report an Incident Business Associates …" at bounding box center [7, 106] width 88 height 213
click at [232, 98] on button "Take Quiz" at bounding box center [236, 102] width 26 height 10
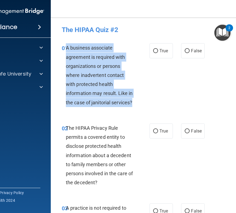
drag, startPoint x: 66, startPoint y: 48, endPoint x: 122, endPoint y: 108, distance: 82.0
click at [122, 108] on div "01 A business associate agreement is required with organizations or persons whe…" at bounding box center [105, 76] width 104 height 67
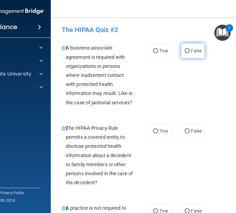
click at [196, 50] on span "False" at bounding box center [196, 50] width 11 height 5
click at [189, 50] on input "False" at bounding box center [186, 51] width 5 height 4
radio input "true"
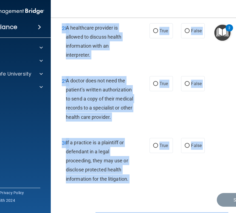
scroll to position [1817, 0]
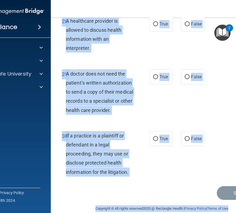
drag, startPoint x: 66, startPoint y: 48, endPoint x: 182, endPoint y: 213, distance: 201.9
click at [182, 213] on main "- The HIPAA Quiz #2 This quiz doesn’t expire until . Are you sure you want to t…" at bounding box center [162, 116] width 222 height 196
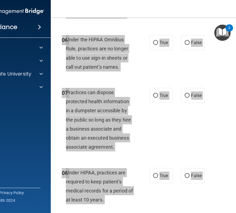
scroll to position [0, 0]
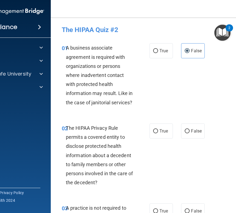
click at [168, 104] on div "01 A business associate agreement is required with organizations or persons whe…" at bounding box center [162, 76] width 208 height 80
click at [157, 131] on input "True" at bounding box center [155, 131] width 5 height 4
radio input "true"
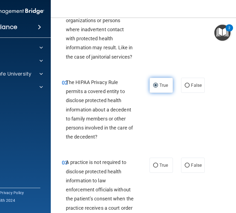
scroll to position [45, 0]
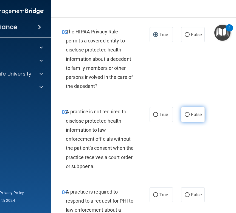
click at [194, 119] on label "False" at bounding box center [192, 114] width 23 height 15
click at [189, 117] on input "False" at bounding box center [186, 115] width 5 height 4
radio input "true"
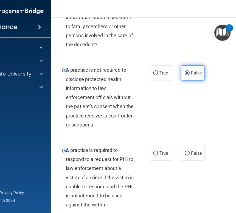
scroll to position [137, 0]
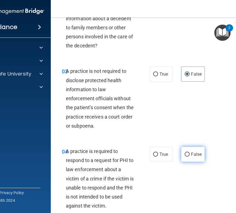
click at [194, 155] on span "False" at bounding box center [196, 154] width 11 height 5
click at [189, 155] on input "False" at bounding box center [186, 155] width 5 height 4
radio input "true"
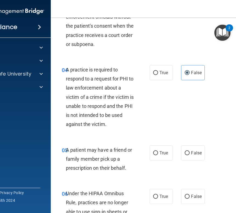
scroll to position [218, 0]
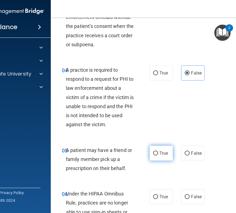
click at [160, 151] on span "True" at bounding box center [163, 153] width 8 height 5
click at [158, 151] on input "True" at bounding box center [155, 153] width 5 height 4
radio input "true"
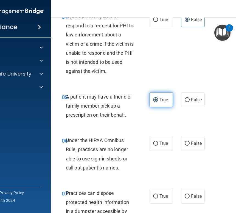
scroll to position [271, 0]
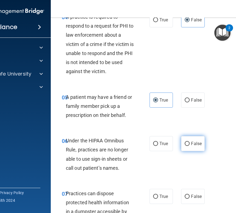
click at [199, 147] on label "False" at bounding box center [192, 143] width 23 height 15
click at [189, 146] on input "False" at bounding box center [186, 144] width 5 height 4
radio input "true"
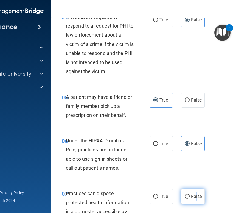
click at [196, 199] on label "False" at bounding box center [192, 196] width 23 height 15
click at [185, 191] on label "False" at bounding box center [192, 196] width 23 height 15
click at [185, 195] on input "False" at bounding box center [186, 197] width 5 height 4
radio input "true"
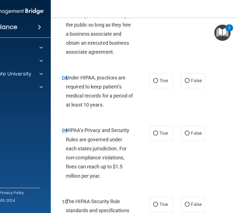
scroll to position [505, 0]
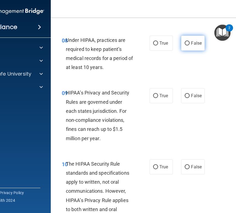
click at [196, 42] on span "False" at bounding box center [196, 43] width 11 height 5
click at [189, 42] on input "False" at bounding box center [186, 43] width 5 height 4
radio input "true"
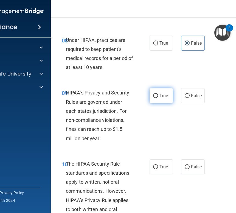
click at [162, 92] on label "True" at bounding box center [160, 95] width 23 height 15
click at [158, 94] on input "True" at bounding box center [155, 96] width 5 height 4
radio input "true"
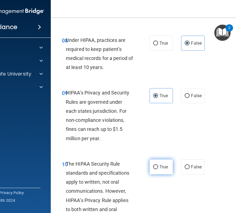
click at [154, 167] on input "True" at bounding box center [155, 167] width 5 height 4
radio input "true"
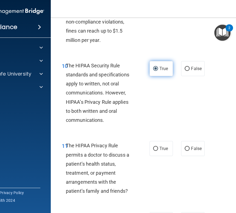
scroll to position [603, 0]
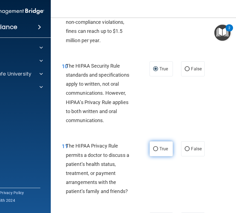
click at [164, 148] on span "True" at bounding box center [163, 148] width 8 height 5
click at [158, 148] on input "True" at bounding box center [155, 149] width 5 height 4
radio input "true"
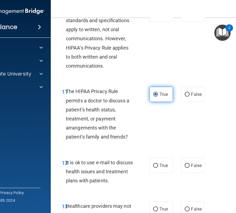
scroll to position [657, 0]
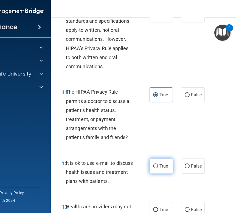
click at [164, 166] on span "True" at bounding box center [163, 166] width 8 height 5
click at [158, 166] on input "True" at bounding box center [155, 166] width 5 height 4
radio input "true"
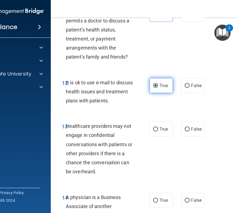
scroll to position [737, 0]
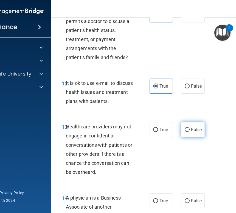
click at [195, 134] on label "False" at bounding box center [192, 129] width 23 height 15
click at [189, 132] on input "False" at bounding box center [186, 130] width 5 height 4
radio input "true"
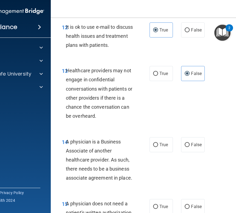
scroll to position [796, 0]
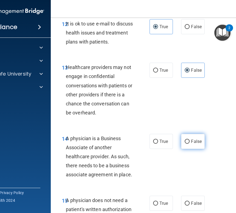
click at [196, 145] on label "False" at bounding box center [192, 141] width 23 height 15
click at [189, 144] on input "False" at bounding box center [186, 142] width 5 height 4
radio input "true"
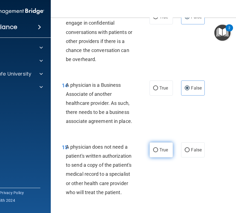
click at [162, 147] on label "True" at bounding box center [160, 149] width 23 height 15
click at [158, 148] on input "True" at bounding box center [155, 150] width 5 height 4
radio input "true"
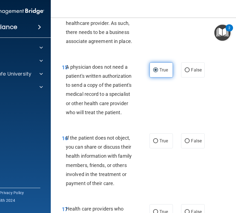
scroll to position [930, 0]
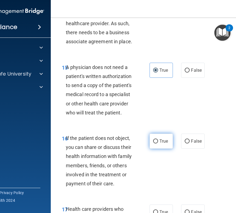
click at [170, 146] on label "True" at bounding box center [160, 141] width 23 height 15
click at [158, 144] on input "True" at bounding box center [155, 141] width 5 height 4
radio input "true"
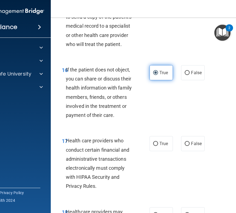
scroll to position [998, 0]
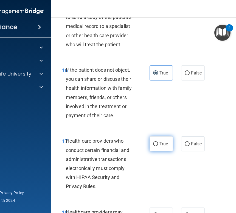
click at [170, 146] on label "True" at bounding box center [160, 143] width 23 height 15
click at [158, 146] on input "True" at bounding box center [155, 144] width 5 height 4
radio input "true"
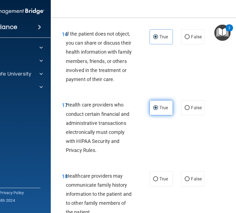
scroll to position [1039, 0]
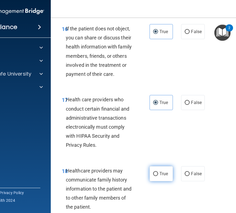
click at [164, 177] on label "True" at bounding box center [160, 173] width 23 height 15
click at [158, 176] on input "True" at bounding box center [155, 174] width 5 height 4
radio input "true"
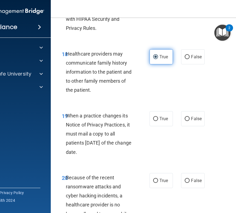
scroll to position [1156, 0]
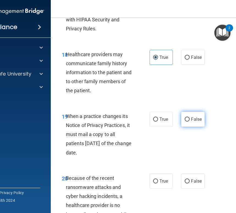
click at [203, 115] on label "False" at bounding box center [192, 119] width 23 height 15
click at [189, 118] on input "False" at bounding box center [186, 120] width 5 height 4
radio input "true"
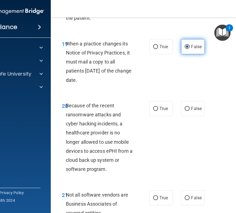
scroll to position [1227, 0]
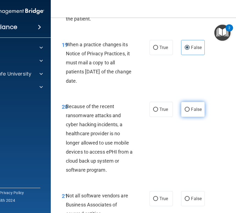
click at [196, 112] on label "False" at bounding box center [192, 109] width 23 height 15
click at [189, 112] on input "False" at bounding box center [186, 110] width 5 height 4
radio input "true"
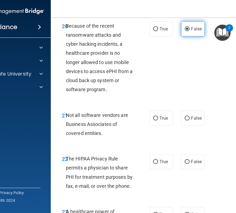
scroll to position [1307, 0]
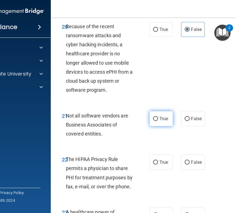
click at [157, 119] on input "True" at bounding box center [155, 119] width 5 height 4
radio input "true"
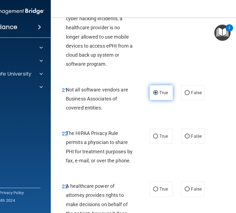
scroll to position [1333, 0]
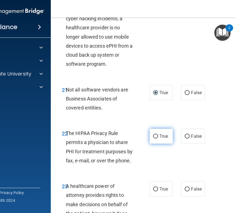
click at [159, 132] on label "True" at bounding box center [160, 136] width 23 height 15
click at [158, 134] on input "True" at bounding box center [155, 136] width 5 height 4
radio input "true"
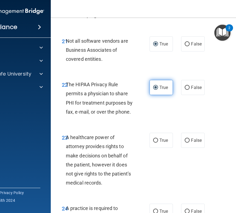
scroll to position [1380, 0]
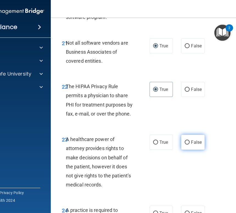
click at [195, 142] on span "False" at bounding box center [196, 142] width 11 height 5
click at [189, 142] on input "False" at bounding box center [186, 143] width 5 height 4
radio input "true"
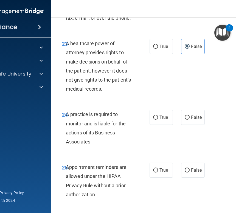
scroll to position [1476, 0]
click at [194, 119] on span "False" at bounding box center [196, 116] width 11 height 5
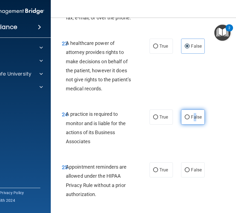
scroll to position [1537, 0]
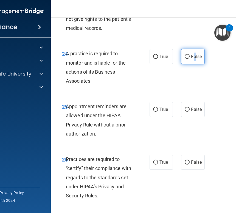
click at [189, 58] on input "False" at bounding box center [186, 57] width 5 height 4
radio input "true"
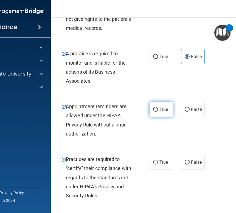
click at [161, 110] on span "True" at bounding box center [163, 109] width 8 height 5
click at [158, 110] on input "True" at bounding box center [155, 110] width 5 height 4
radio input "true"
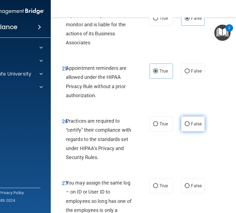
click at [188, 125] on input "False" at bounding box center [186, 124] width 5 height 4
radio input "true"
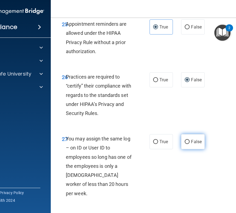
click at [195, 143] on span "False" at bounding box center [196, 141] width 11 height 5
click at [189, 143] on input "False" at bounding box center [186, 142] width 5 height 4
radio input "true"
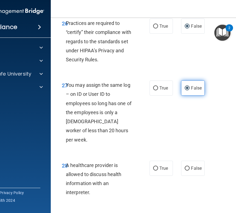
scroll to position [1672, 0]
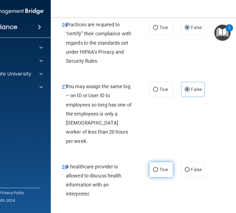
click at [168, 162] on label "True" at bounding box center [160, 169] width 23 height 15
click at [158, 168] on input "True" at bounding box center [155, 170] width 5 height 4
radio input "true"
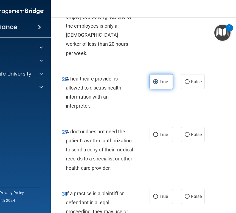
scroll to position [1758, 0]
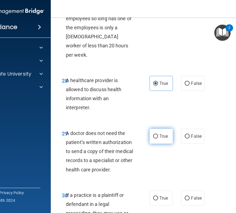
click at [162, 134] on span "True" at bounding box center [163, 136] width 8 height 5
click at [158, 134] on input "True" at bounding box center [155, 136] width 5 height 4
radio input "true"
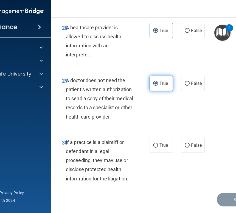
scroll to position [1817, 0]
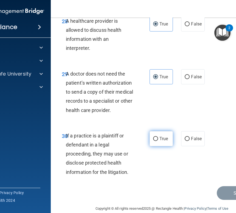
click at [162, 134] on label "True" at bounding box center [160, 138] width 23 height 15
click at [158, 137] on input "True" at bounding box center [155, 139] width 5 height 4
radio input "true"
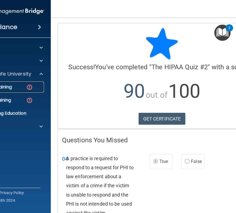
click at [14, 91] on link "HIPAA Training" at bounding box center [1, 87] width 86 height 11
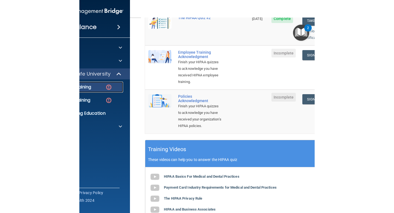
scroll to position [161, 0]
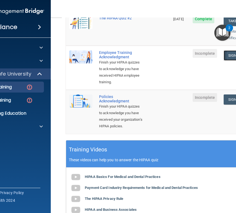
click at [228, 50] on link "Sign Policy" at bounding box center [238, 55] width 30 height 10
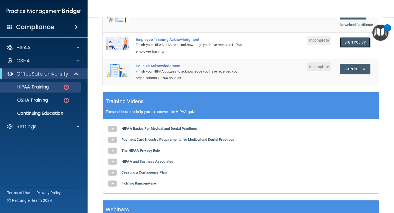
scroll to position [0, 0]
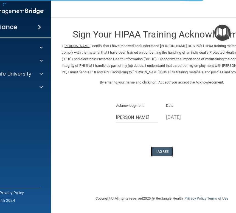
click at [162, 155] on button "I Agree" at bounding box center [162, 152] width 22 height 10
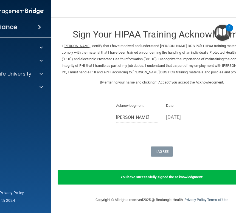
scroll to position [6, 0]
click at [37, 73] on div at bounding box center [40, 74] width 14 height 7
click at [19, 86] on div "HIPAA Training" at bounding box center [4, 86] width 75 height 5
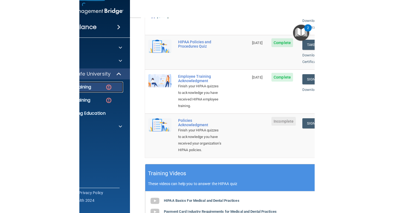
scroll to position [113, 0]
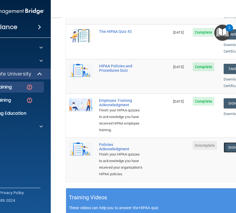
click at [231, 149] on link "Sign Policy" at bounding box center [238, 147] width 30 height 10
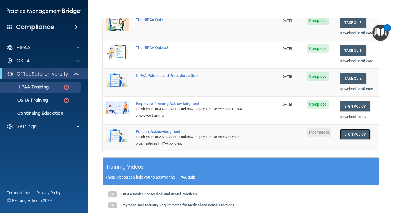
scroll to position [79, 0]
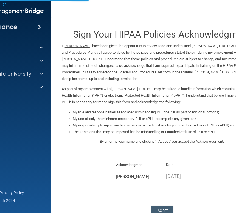
scroll to position [38, 0]
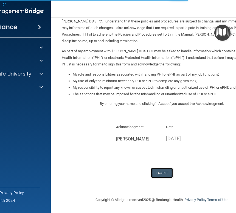
click at [159, 173] on button "I Agree" at bounding box center [162, 173] width 22 height 10
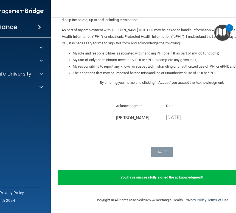
scroll to position [0, 0]
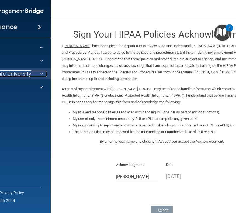
click at [27, 75] on p "OfficeSafe University" at bounding box center [5, 74] width 52 height 7
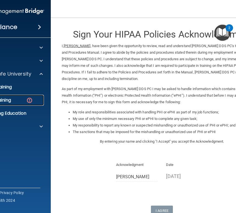
click at [22, 101] on div "OSHA Training" at bounding box center [4, 100] width 75 height 5
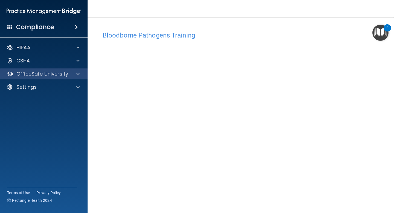
click at [81, 70] on div "OfficeSafe University" at bounding box center [44, 73] width 88 height 11
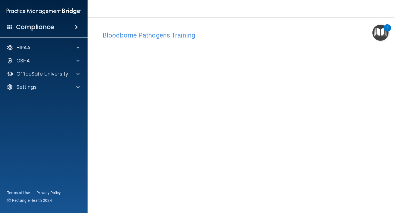
scroll to position [21, 0]
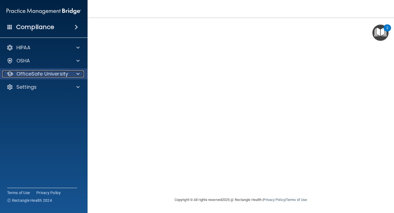
click at [73, 73] on div at bounding box center [77, 74] width 14 height 7
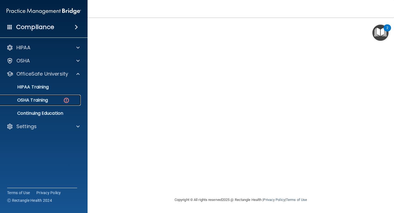
click at [56, 98] on div "OSHA Training" at bounding box center [41, 100] width 75 height 5
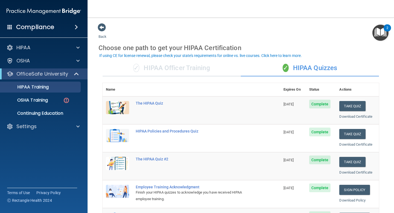
click at [207, 65] on div "✓ HIPAA Officer Training" at bounding box center [172, 68] width 138 height 16
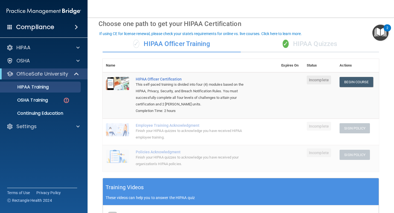
scroll to position [12, 0]
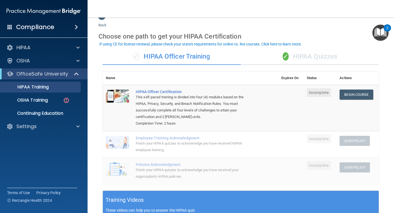
click at [285, 57] on span "✓" at bounding box center [286, 56] width 6 height 8
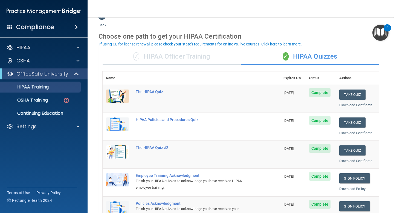
click at [208, 57] on div "✓ HIPAA Officer Training" at bounding box center [172, 56] width 138 height 16
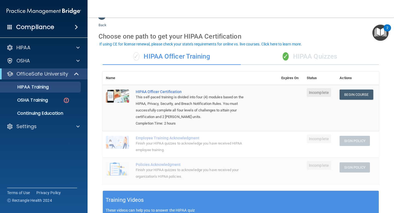
click at [291, 56] on div "✓ HIPAA Quizzes" at bounding box center [310, 56] width 138 height 16
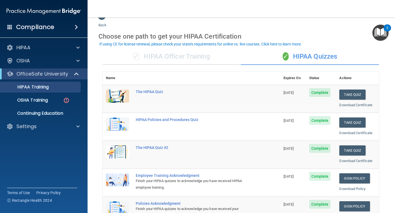
click at [204, 54] on div "✓ HIPAA Officer Training" at bounding box center [172, 56] width 138 height 16
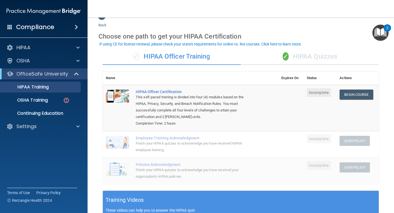
click at [273, 58] on div "✓ HIPAA Quizzes" at bounding box center [310, 56] width 138 height 16
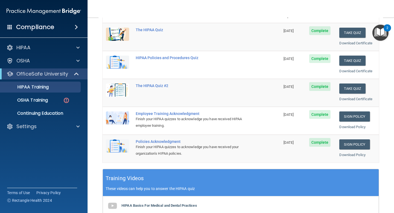
scroll to position [0, 0]
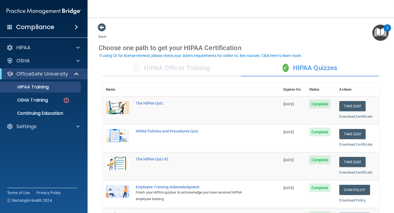
click at [164, 67] on div "✓ HIPAA Officer Training" at bounding box center [172, 68] width 138 height 16
